Goal: Navigation & Orientation: Find specific page/section

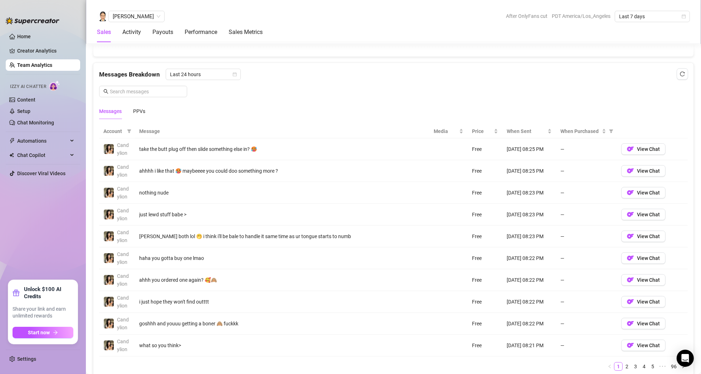
scroll to position [268, 0]
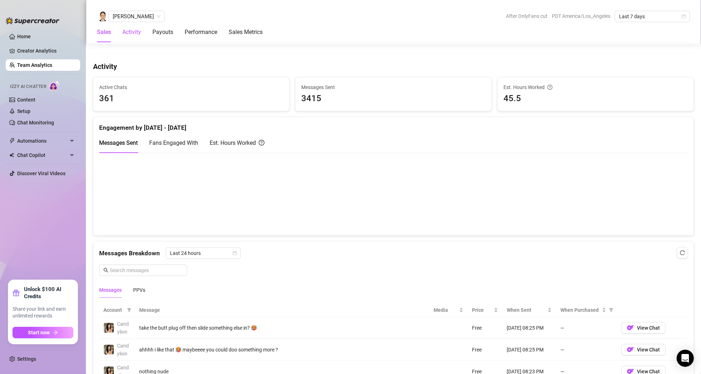
click at [128, 35] on div "Activity" at bounding box center [131, 32] width 19 height 9
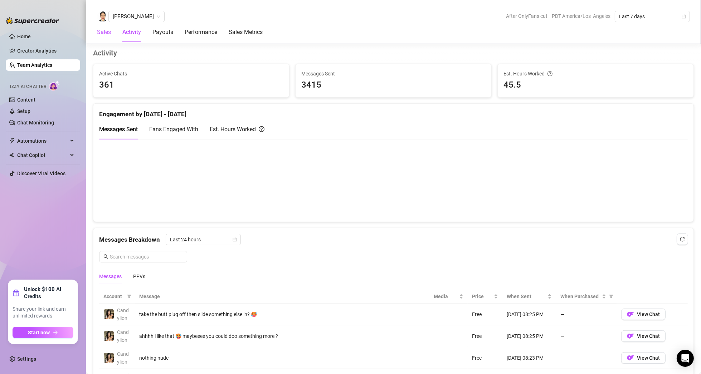
click at [107, 33] on div "Sales" at bounding box center [104, 32] width 14 height 9
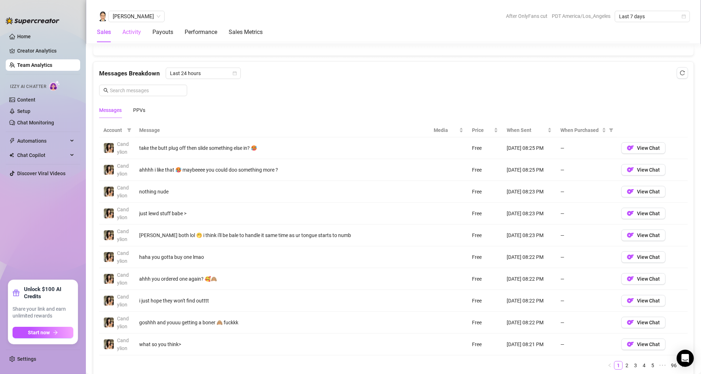
scroll to position [234, 0]
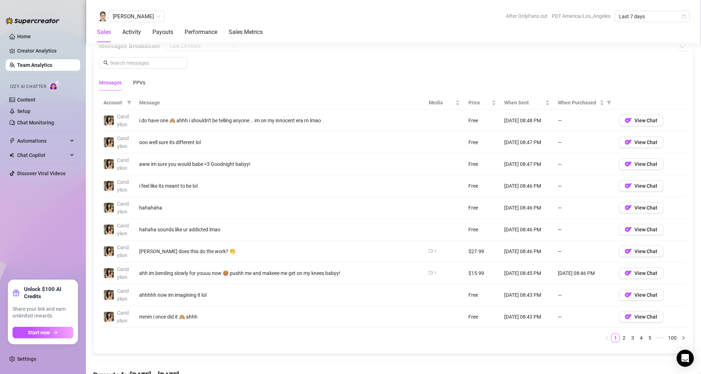
scroll to position [476, 0]
click at [62, 199] on ul "Home Creator Analytics Team Analytics Izzy AI Chatter Content Setup Chat Monito…" at bounding box center [43, 152] width 74 height 249
